Goal: Navigation & Orientation: Find specific page/section

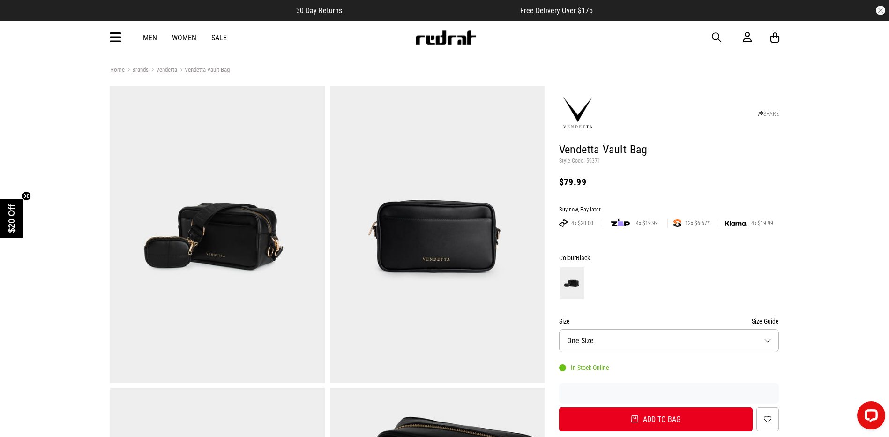
click at [165, 69] on link "Vendetta" at bounding box center [163, 70] width 29 height 9
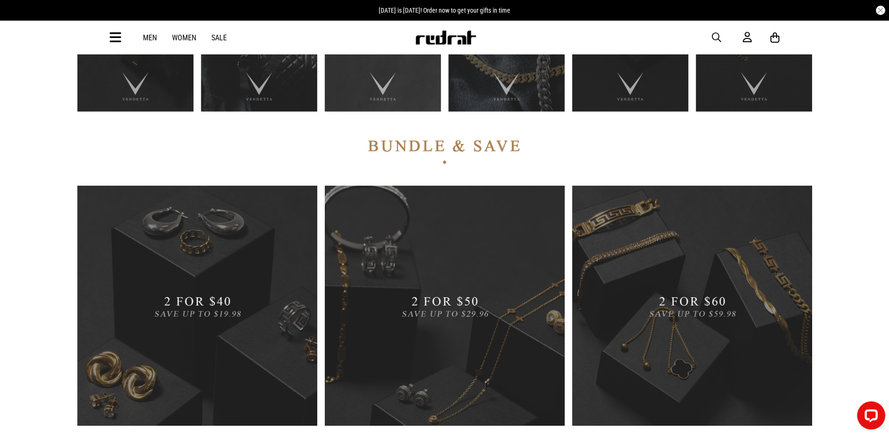
scroll to position [656, 0]
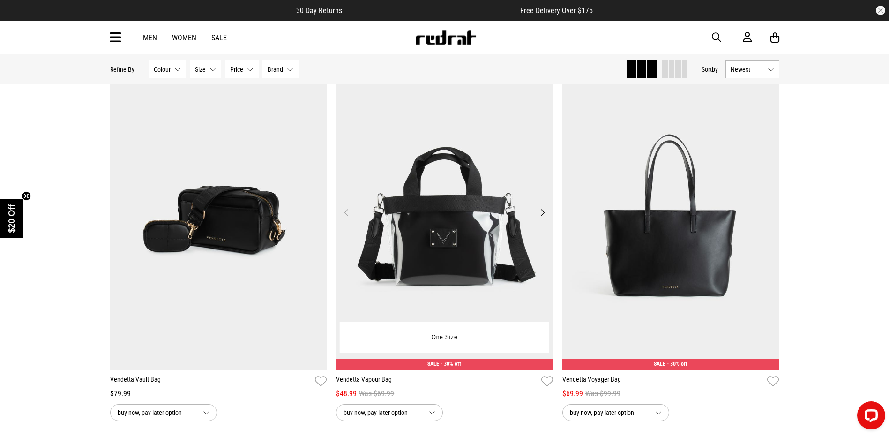
scroll to position [49, 0]
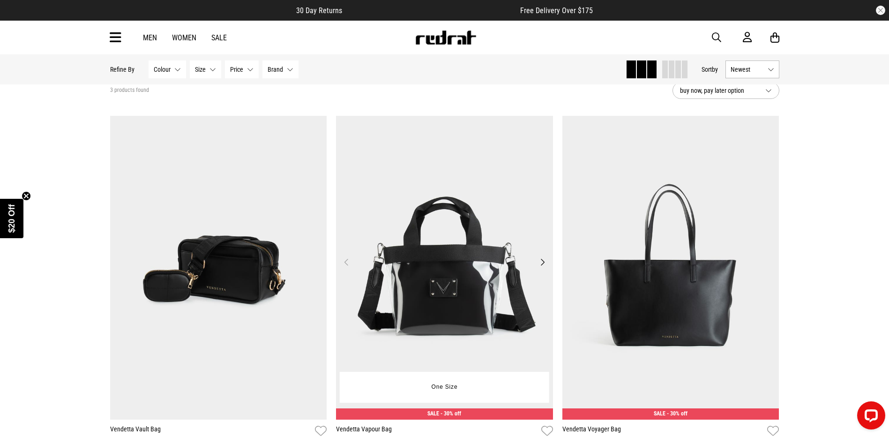
click at [539, 260] on button "Next" at bounding box center [543, 261] width 12 height 11
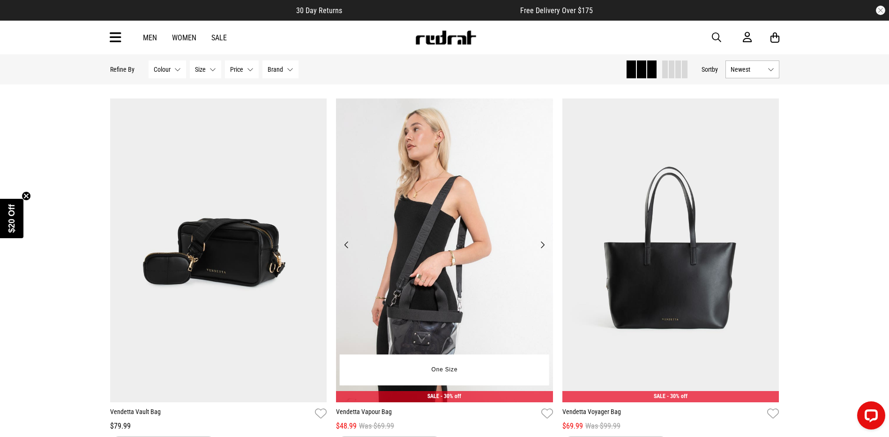
scroll to position [96, 0]
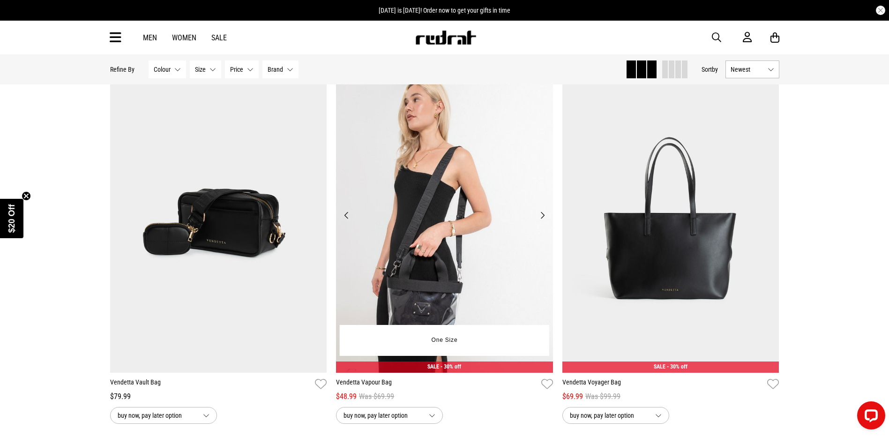
click at [542, 216] on button "Next" at bounding box center [543, 215] width 12 height 11
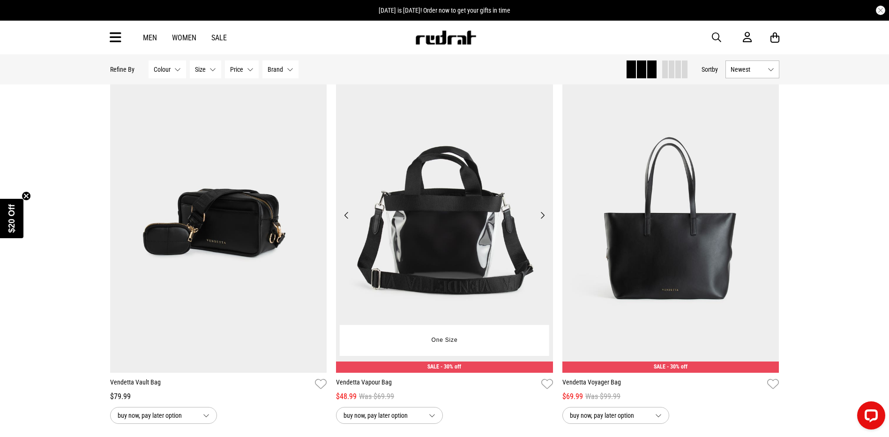
click at [542, 216] on button "Next" at bounding box center [543, 215] width 12 height 11
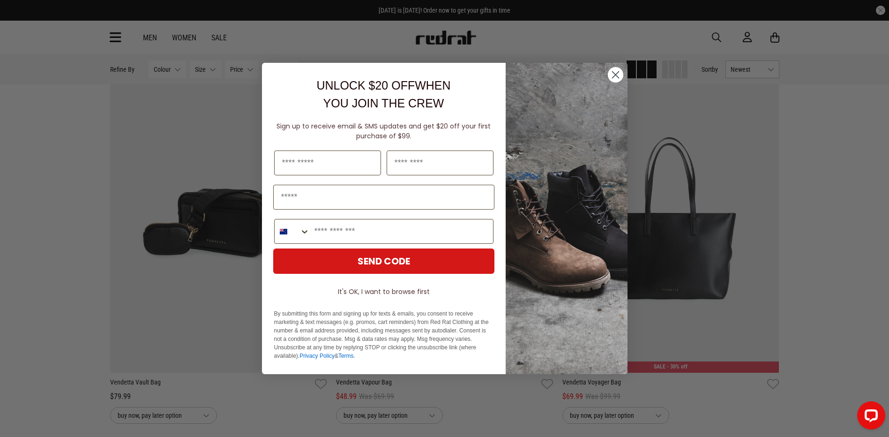
click at [614, 74] on circle "Close dialog" at bounding box center [615, 74] width 15 height 15
